Goal: Task Accomplishment & Management: Manage account settings

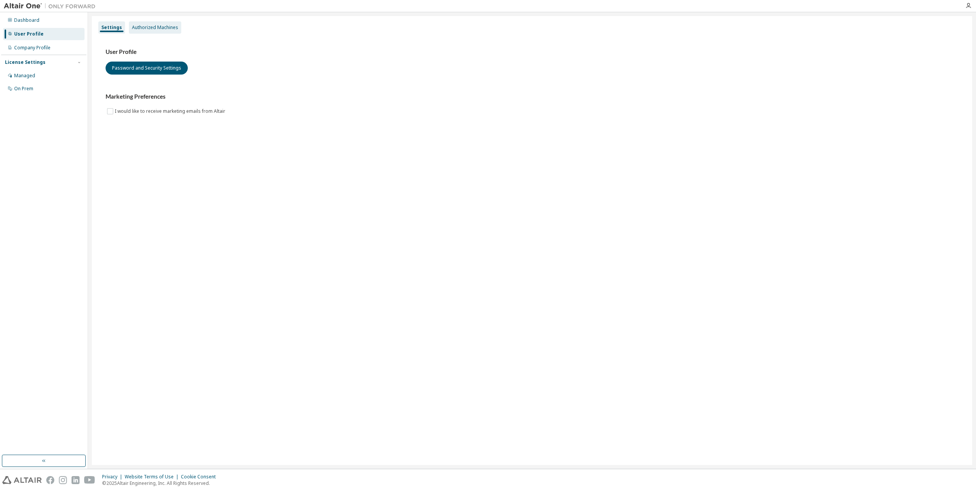
click at [156, 26] on div "Authorized Machines" at bounding box center [155, 27] width 46 height 6
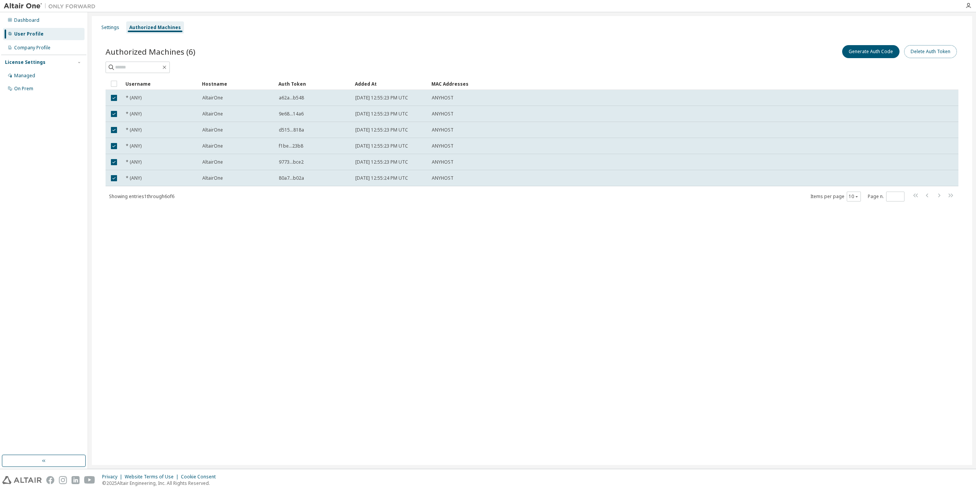
click at [916, 49] on button "Delete Auth Token" at bounding box center [930, 51] width 53 height 13
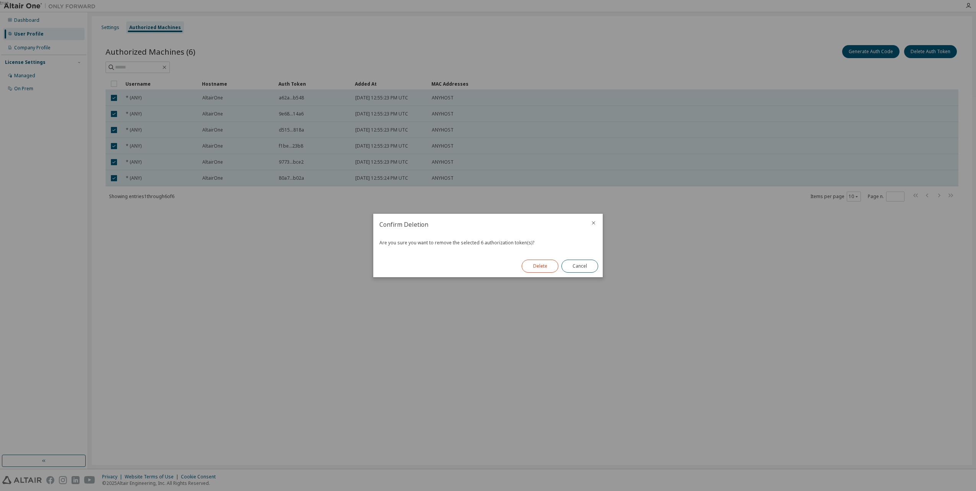
click at [538, 266] on button "Delete" at bounding box center [540, 266] width 37 height 13
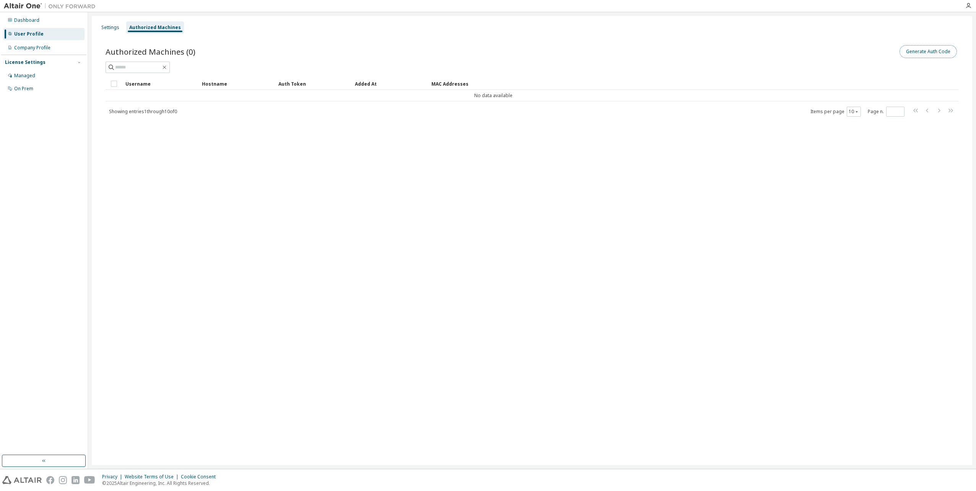
click at [913, 50] on button "Generate Auth Code" at bounding box center [927, 51] width 57 height 13
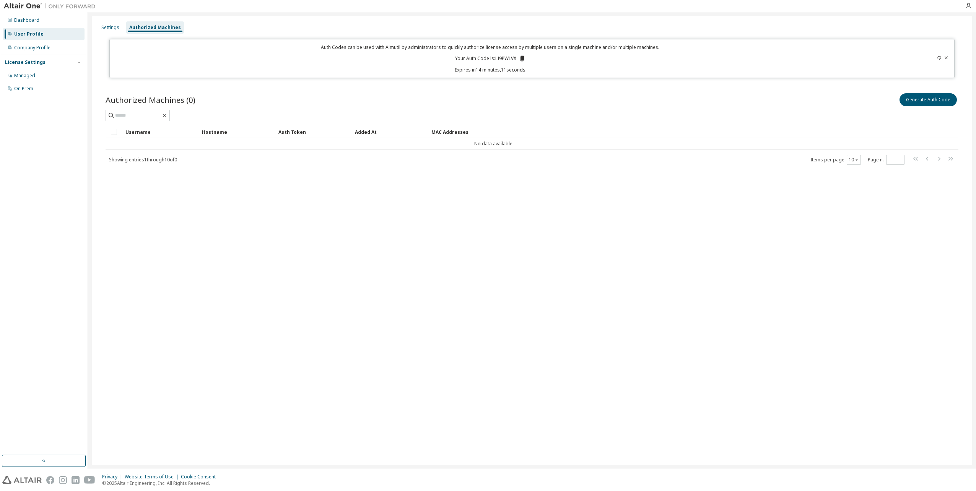
drag, startPoint x: 540, startPoint y: 210, endPoint x: 535, endPoint y: 205, distance: 6.8
click at [540, 210] on div "Settings Authorized Machines Auth Codes can be used with Almutil by administrat…" at bounding box center [532, 240] width 880 height 449
drag, startPoint x: 517, startPoint y: 57, endPoint x: 495, endPoint y: 57, distance: 22.2
click at [495, 57] on p "Your Auth Code is: LI9PWLVX" at bounding box center [490, 58] width 70 height 7
copy p "LI9PWLVX"
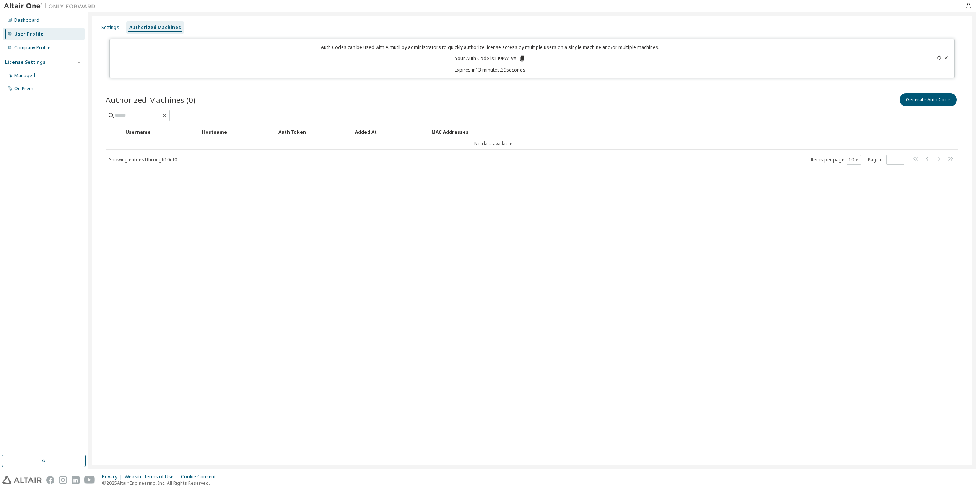
drag, startPoint x: 505, startPoint y: 85, endPoint x: 499, endPoint y: 79, distance: 8.4
click at [505, 85] on div "Authorized Machines (0) Generate Auth Code Clear Load Save Save As Field Operat…" at bounding box center [531, 134] width 871 height 102
drag, startPoint x: 517, startPoint y: 58, endPoint x: 495, endPoint y: 59, distance: 21.8
click at [495, 59] on p "Your Auth Code is: LI9PWLVX" at bounding box center [490, 58] width 70 height 7
copy p "LI9PWLVX"
